Goal: Task Accomplishment & Management: Complete application form

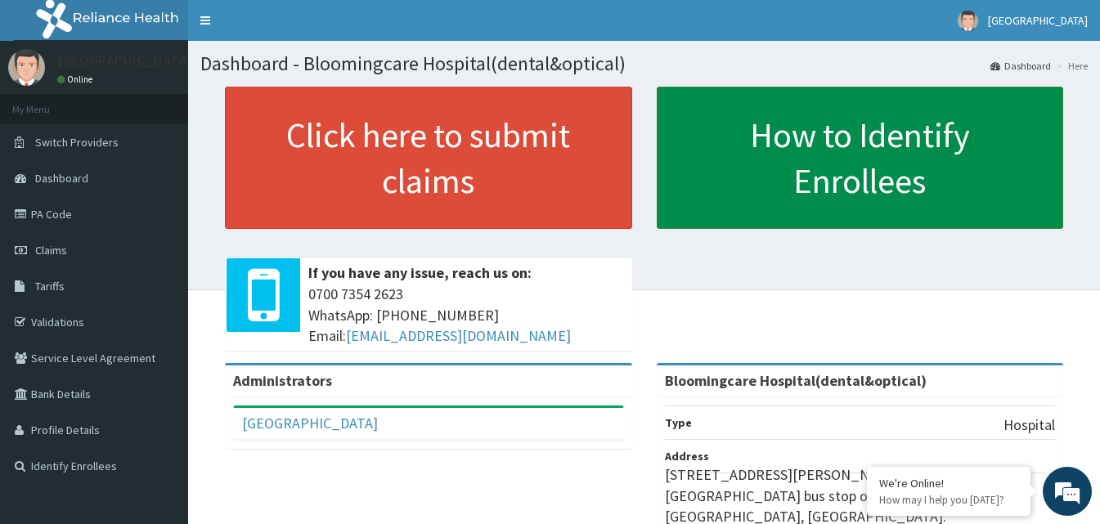
click at [865, 152] on link "How to Identify Enrollees" at bounding box center [860, 158] width 407 height 142
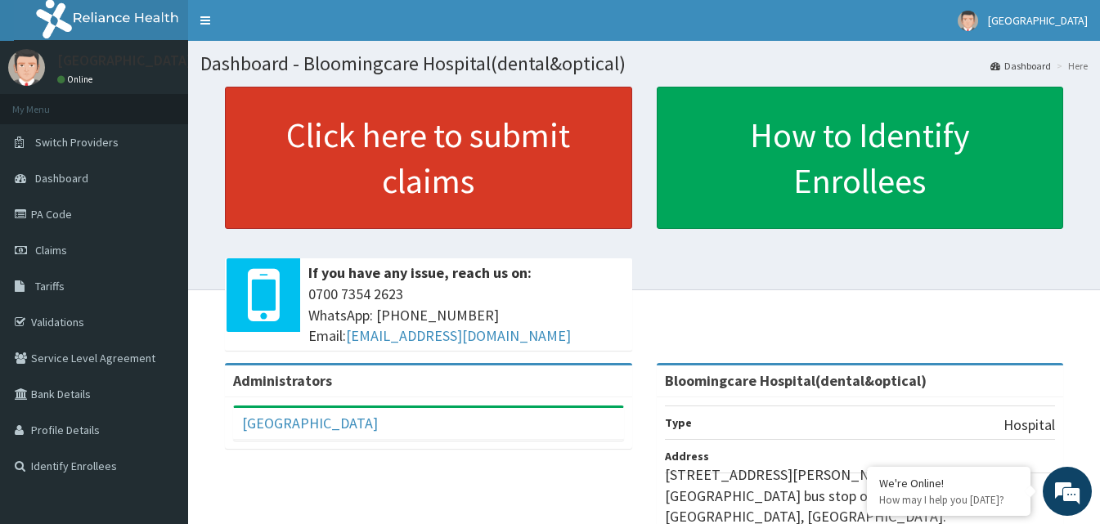
click at [494, 155] on link "Click here to submit claims" at bounding box center [428, 158] width 407 height 142
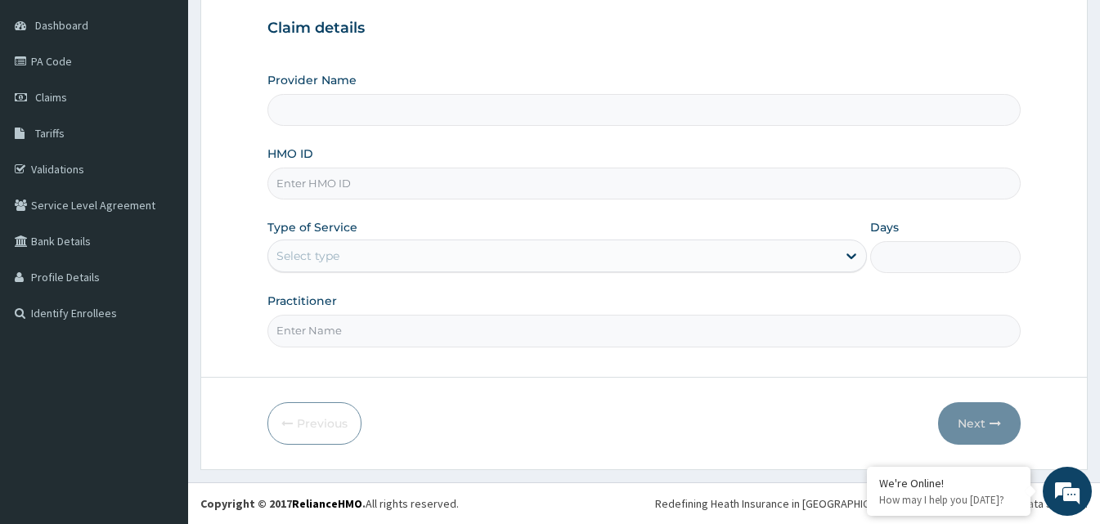
type input "Bloomingcare Hospital(dental&optical)"
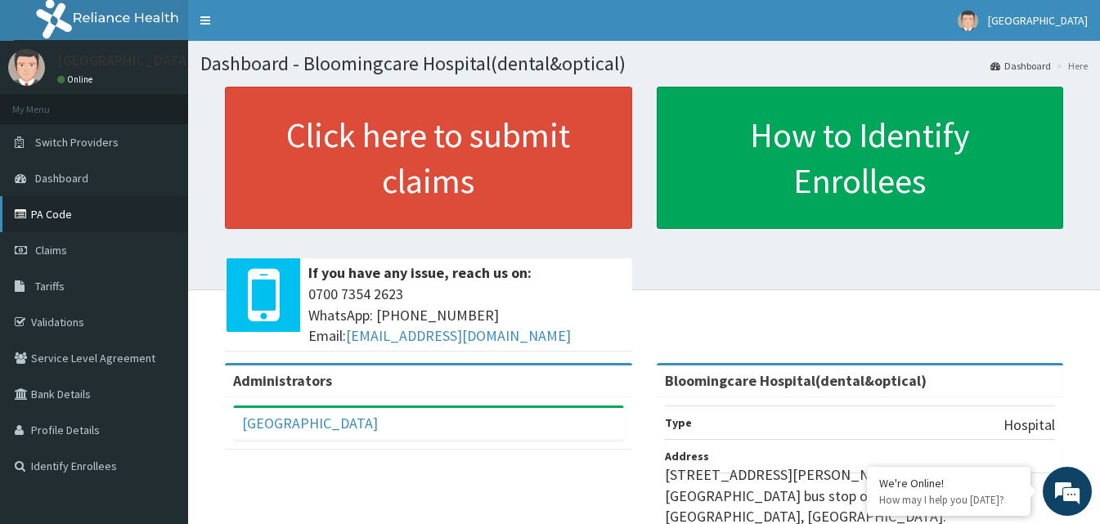
click at [86, 209] on link "PA Code" at bounding box center [94, 214] width 188 height 36
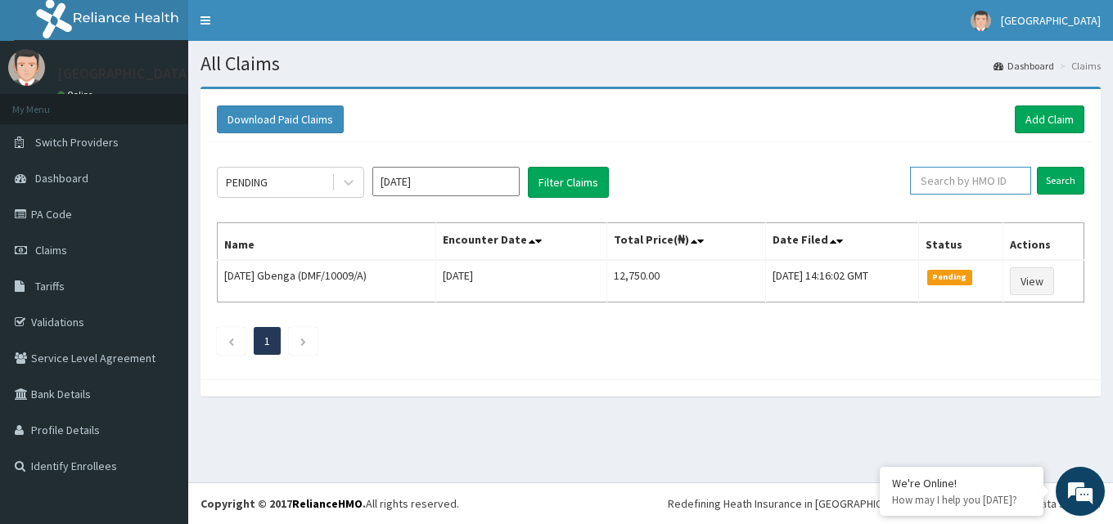
click at [977, 181] on input "text" at bounding box center [970, 181] width 121 height 28
paste input "SFA/15032/A"
type input "SFA/15032/A"
click at [1073, 177] on input "Search" at bounding box center [1060, 181] width 47 height 28
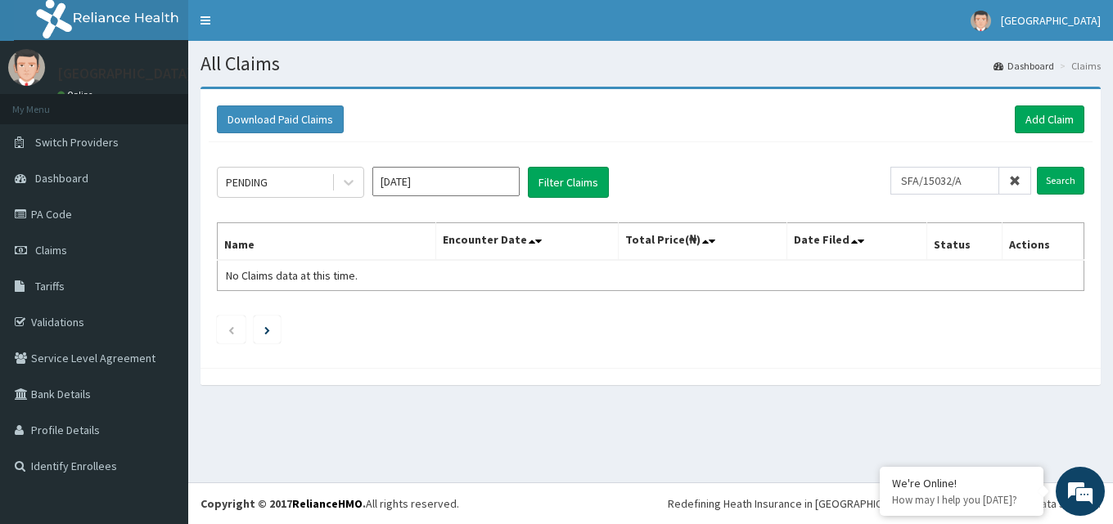
click at [1018, 179] on icon at bounding box center [1014, 180] width 11 height 11
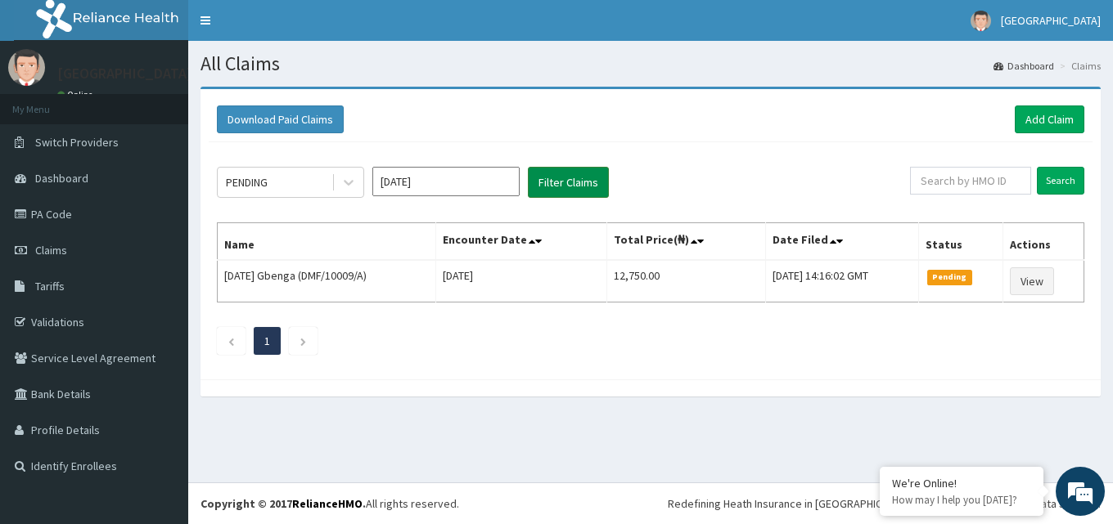
click at [560, 179] on button "Filter Claims" at bounding box center [568, 182] width 81 height 31
click at [473, 169] on input "[DATE]" at bounding box center [445, 181] width 147 height 29
click at [702, 149] on div "PENDING [DATE] Filter Claims Search Name Encounter Date Total Price(₦) Date Fil…" at bounding box center [651, 256] width 884 height 229
click at [1071, 120] on link "Add Claim" at bounding box center [1050, 120] width 70 height 28
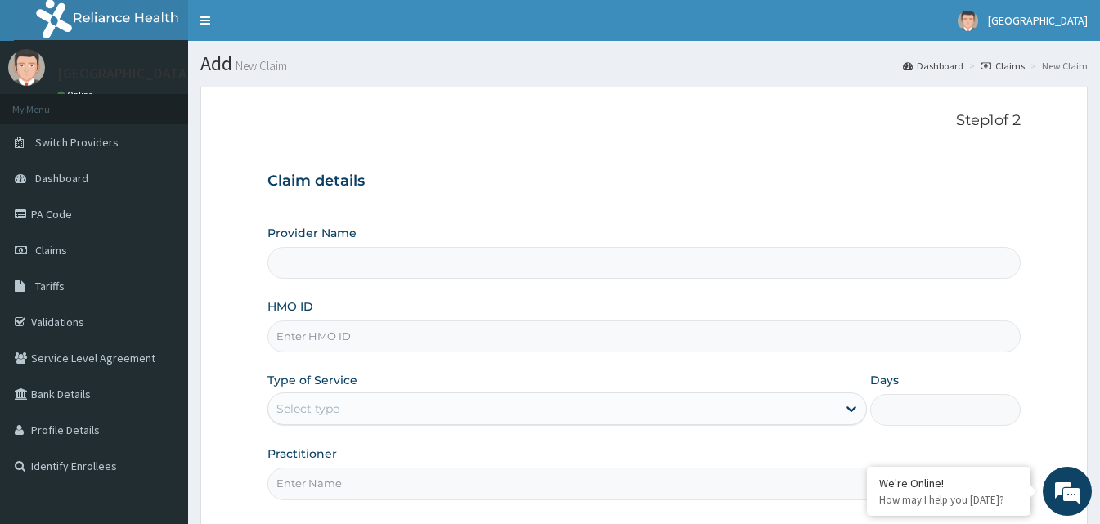
scroll to position [82, 0]
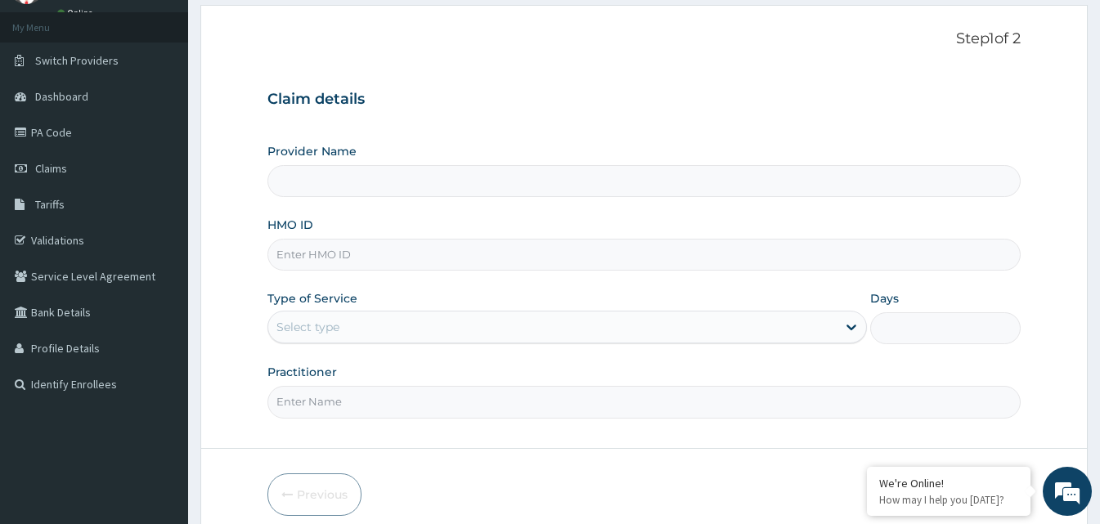
type input "Bloomingcare Hospital(dental&optical)"
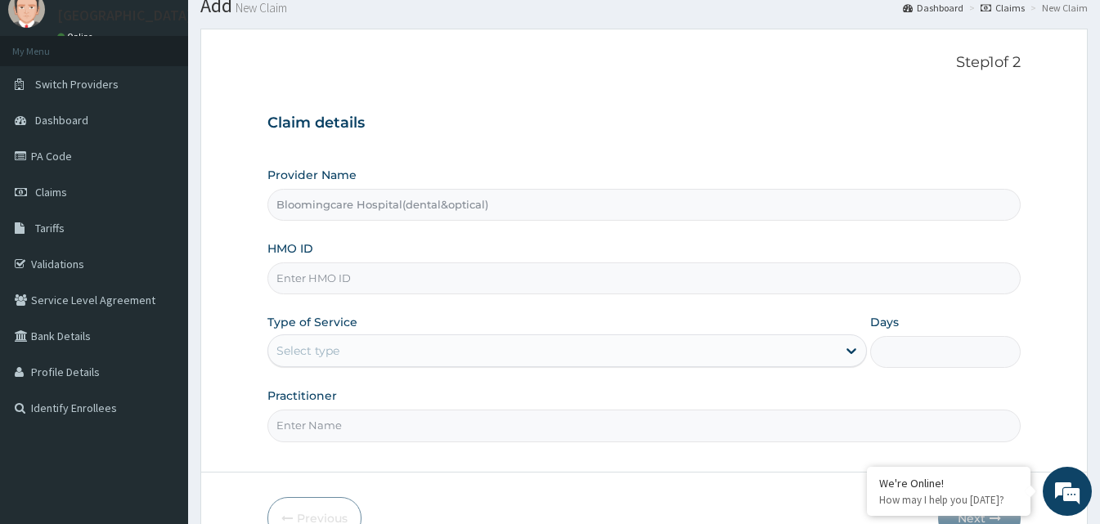
scroll to position [0, 0]
